Goal: Check status

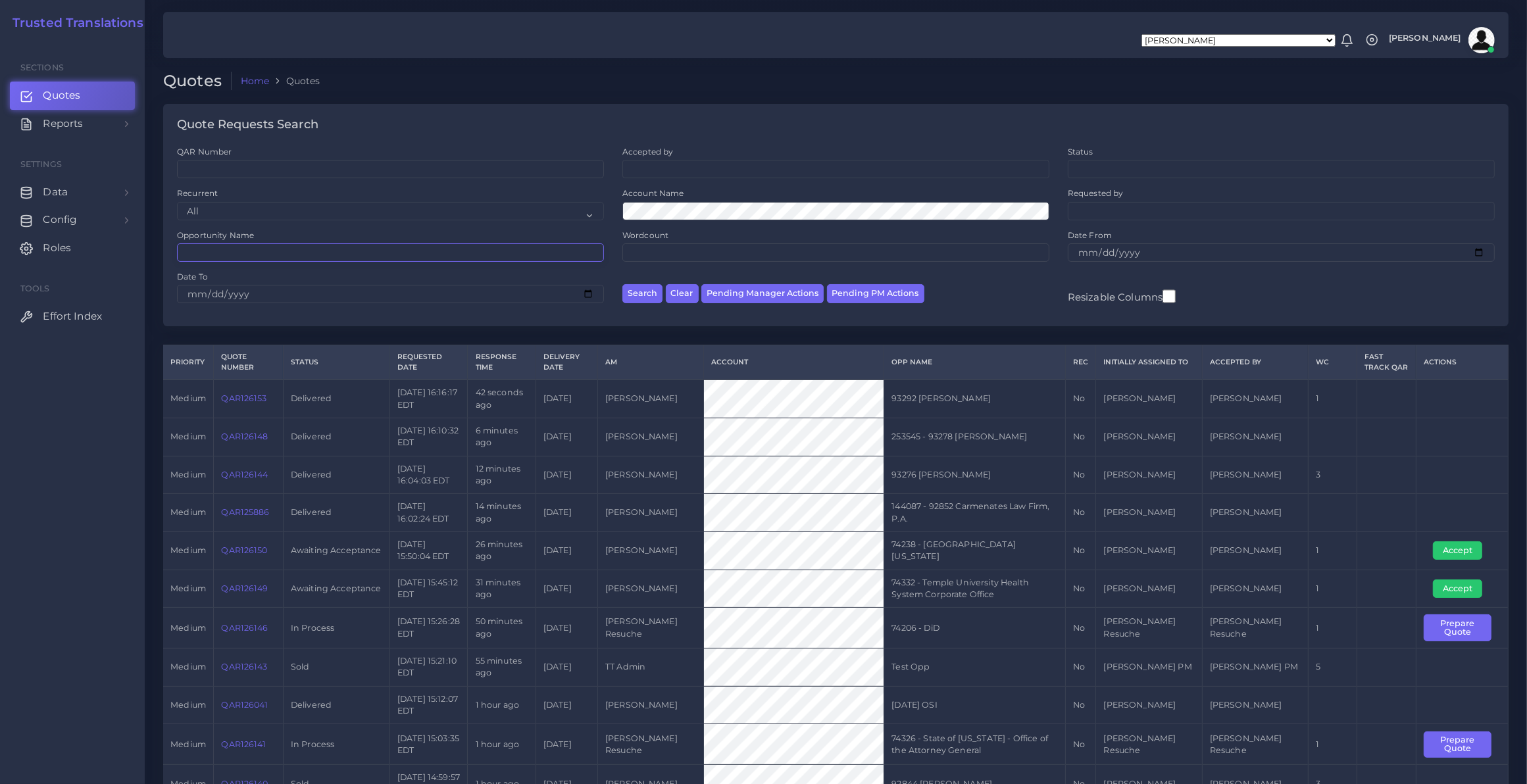
click at [439, 248] on input "Opportunity Name" at bounding box center [390, 252] width 427 height 18
type input "T-"
click at [622, 284] on button "Search" at bounding box center [642, 293] width 40 height 19
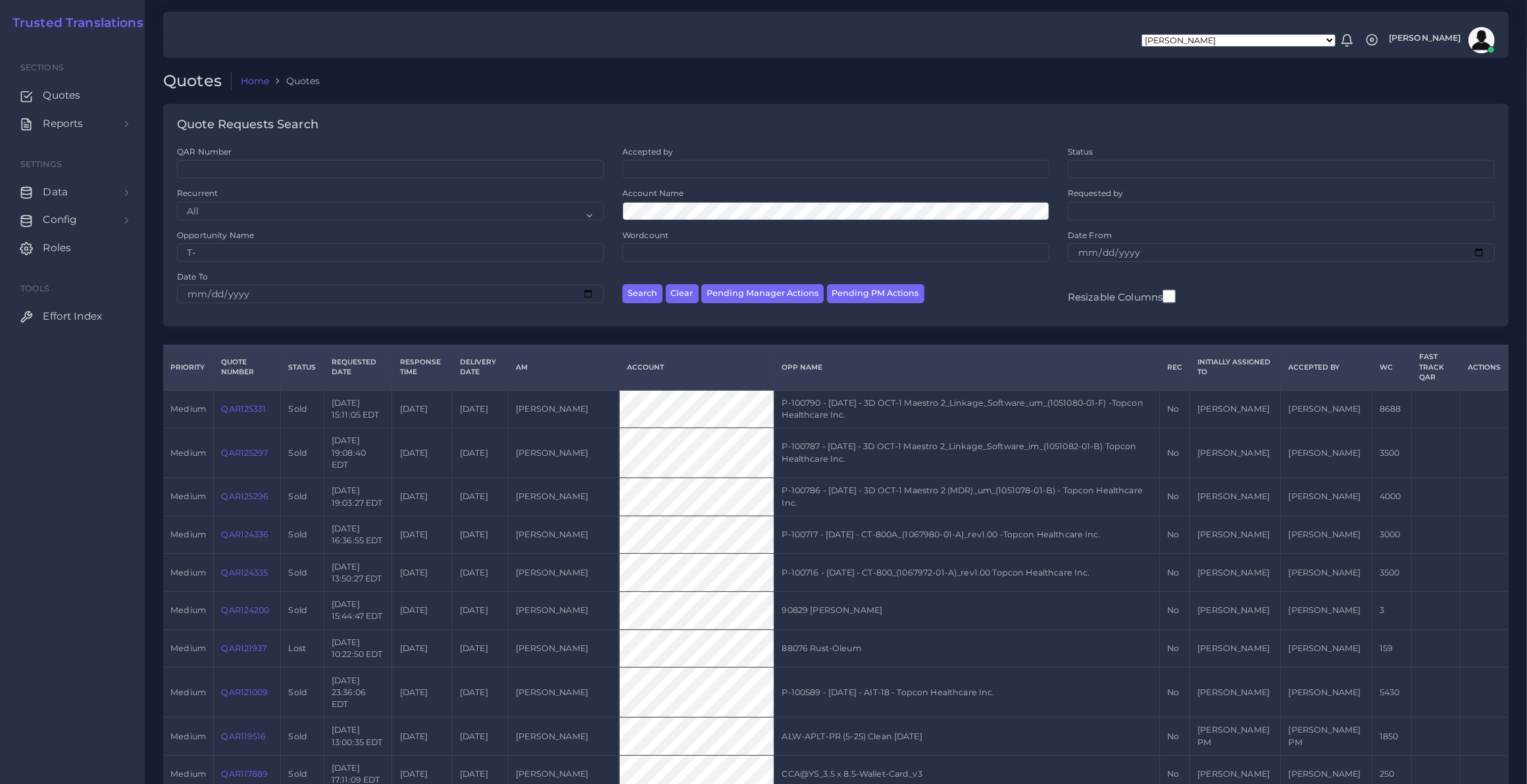
click at [779, 334] on div "Quote Requests Search QAR Number Accepted by All [PERSON_NAME] [PERSON_NAME] [P…" at bounding box center [835, 224] width 1364 height 241
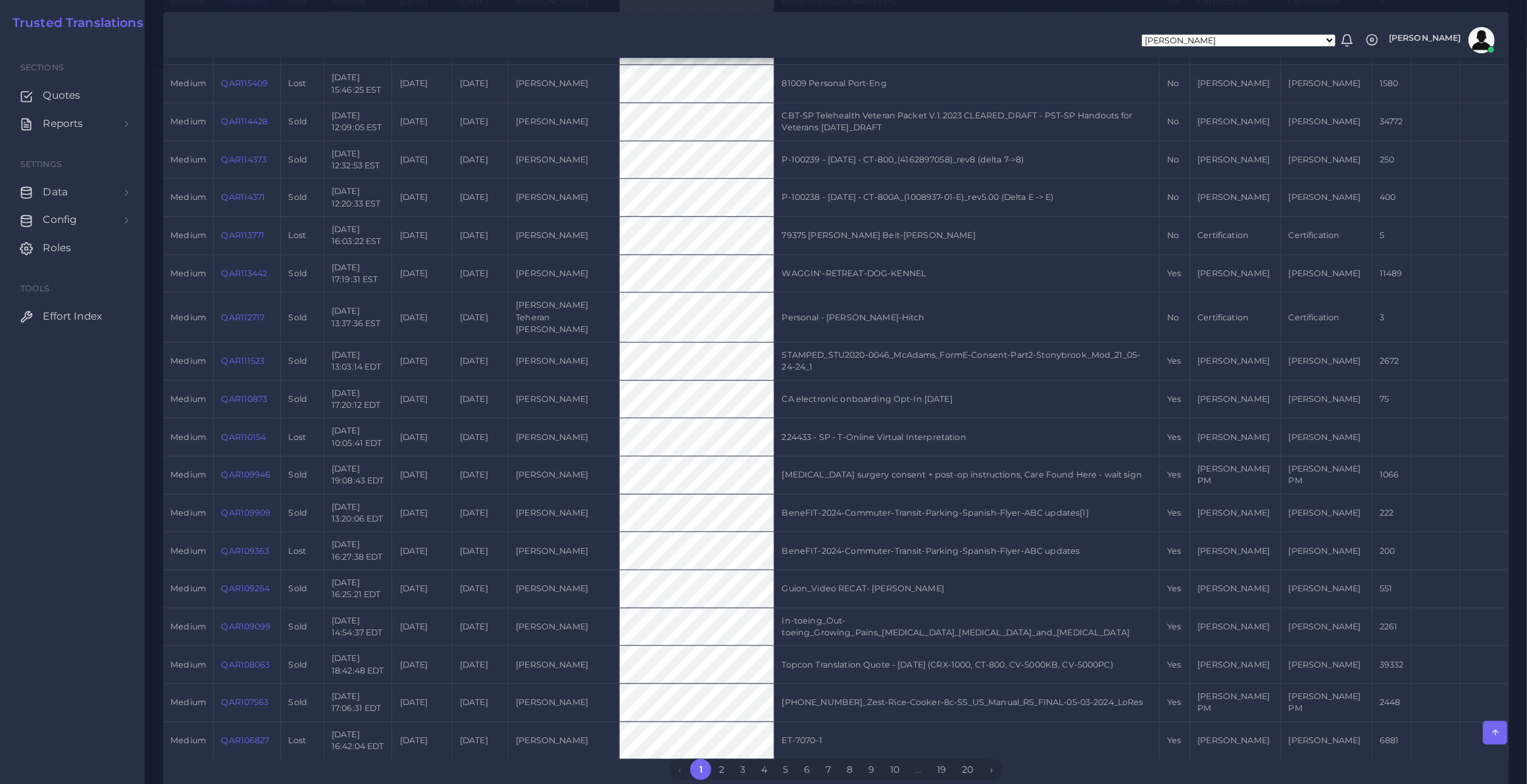
scroll to position [817, 0]
